Goal: Navigation & Orientation: Find specific page/section

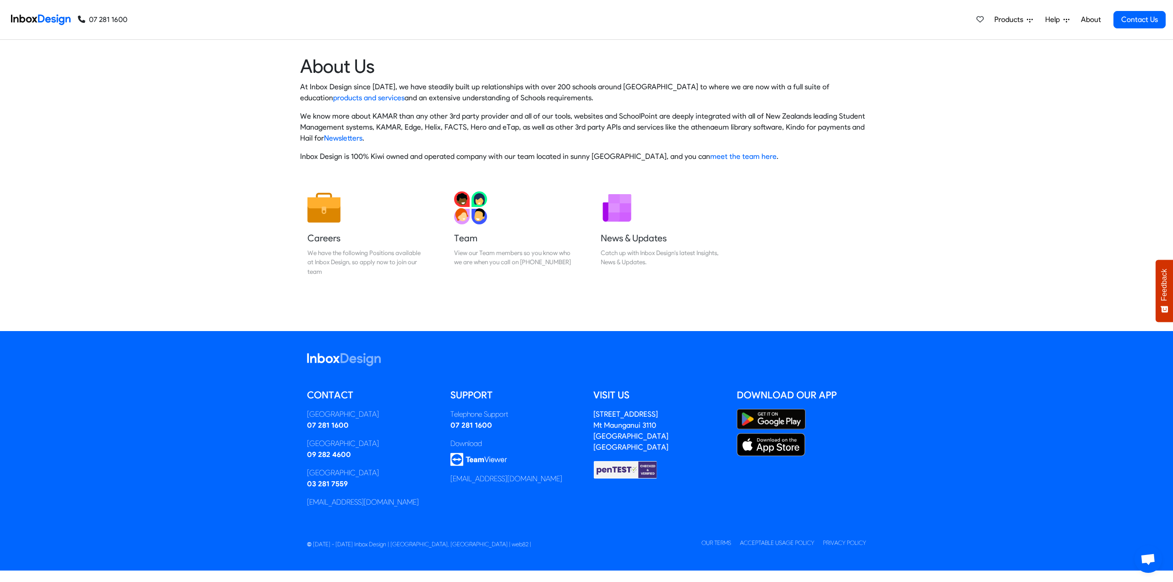
click at [1089, 20] on link "About" at bounding box center [1090, 20] width 25 height 18
click at [466, 202] on img at bounding box center [470, 204] width 33 height 33
